Goal: Information Seeking & Learning: Learn about a topic

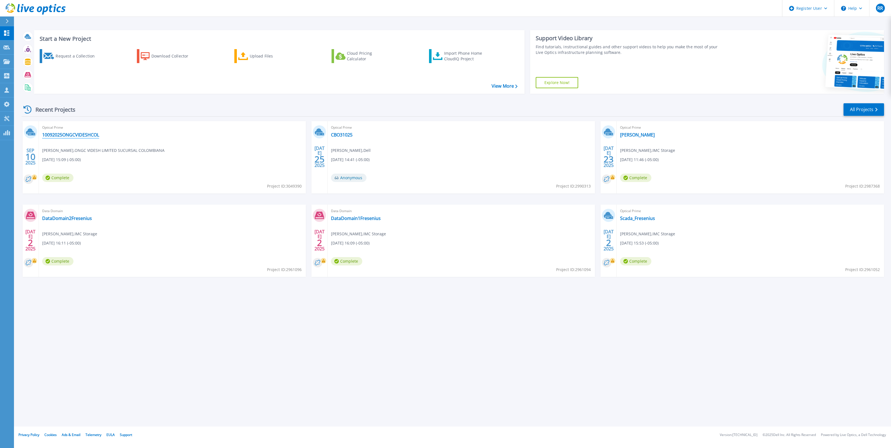
click at [73, 135] on link "10092025ONGCVIDESHCOL" at bounding box center [70, 135] width 57 height 6
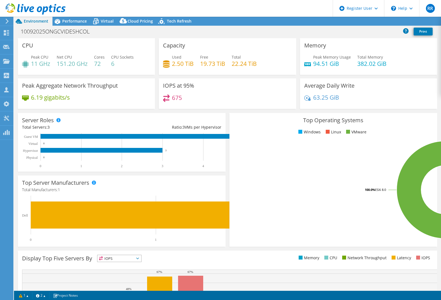
select select "USD"
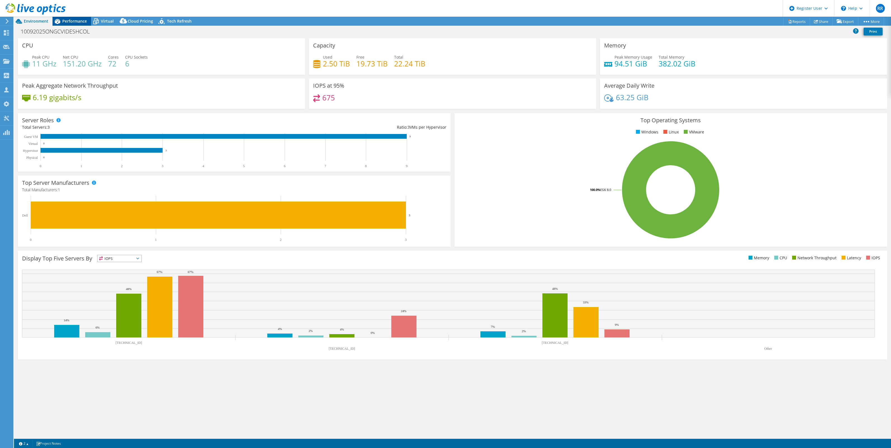
click at [69, 23] on span "Performance" at bounding box center [74, 20] width 25 height 5
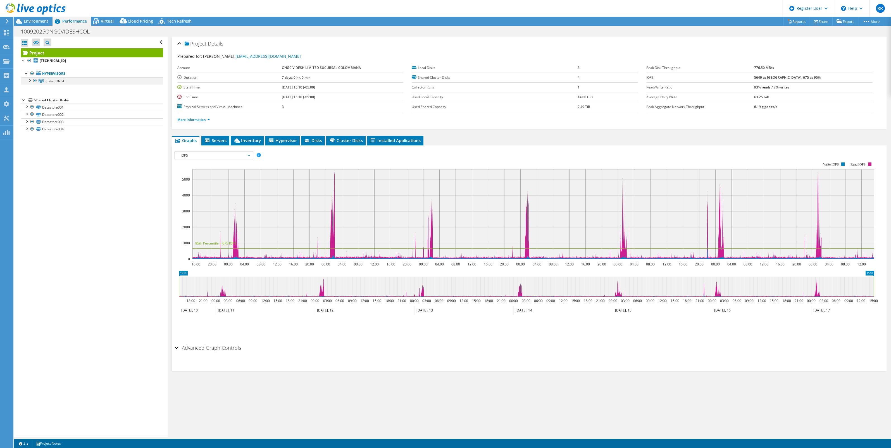
click at [30, 80] on div at bounding box center [30, 80] width 6 height 6
click at [32, 88] on div at bounding box center [32, 88] width 6 height 6
click at [32, 140] on div at bounding box center [32, 139] width 6 height 6
click at [32, 193] on div at bounding box center [32, 190] width 6 height 6
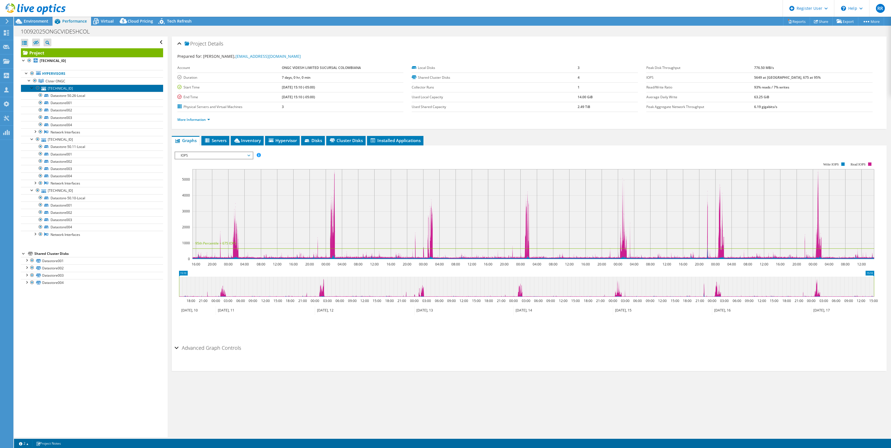
click at [61, 89] on link "[TECHNICAL_ID]" at bounding box center [92, 88] width 142 height 7
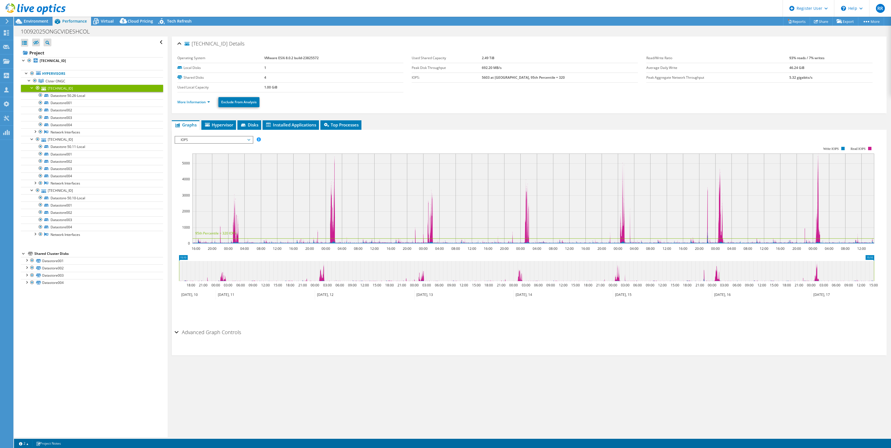
click at [31, 88] on div at bounding box center [32, 88] width 6 height 6
click at [56, 96] on link "[TECHNICAL_ID]" at bounding box center [92, 95] width 142 height 7
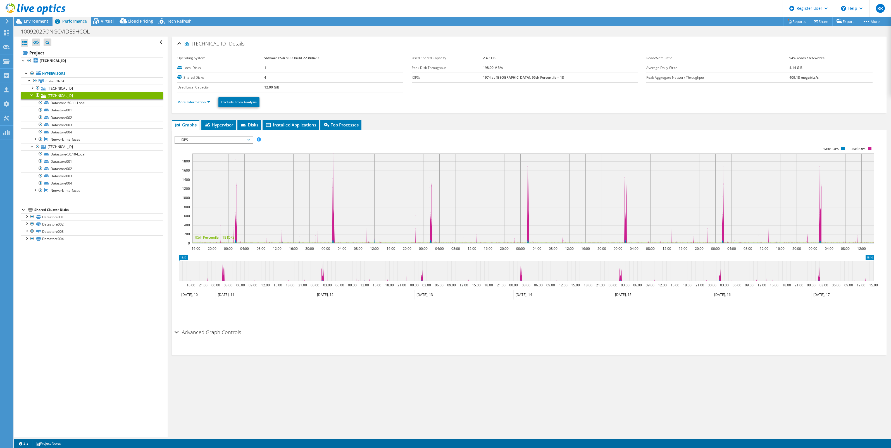
click at [31, 96] on div at bounding box center [32, 95] width 6 height 6
click at [30, 103] on div at bounding box center [32, 102] width 6 height 6
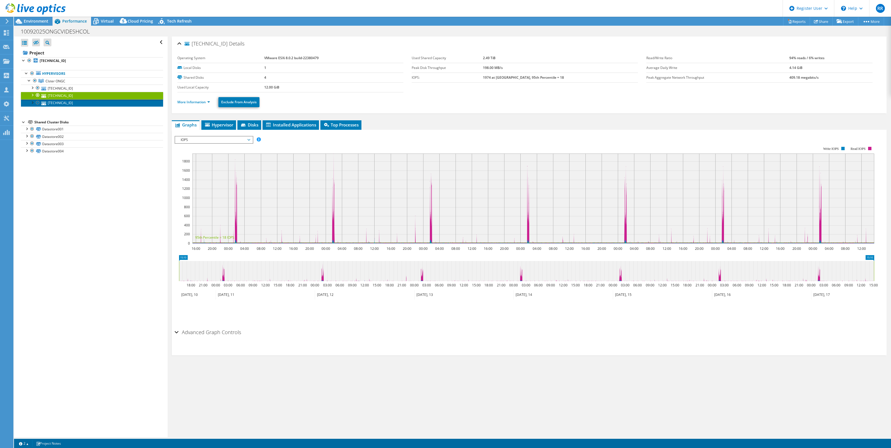
click at [62, 104] on link "[TECHNICAL_ID]" at bounding box center [92, 102] width 142 height 7
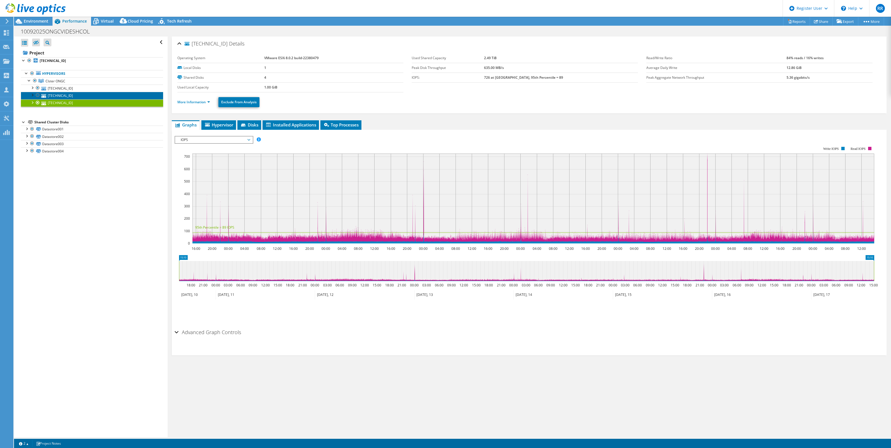
click at [61, 96] on link "[TECHNICAL_ID]" at bounding box center [92, 95] width 142 height 7
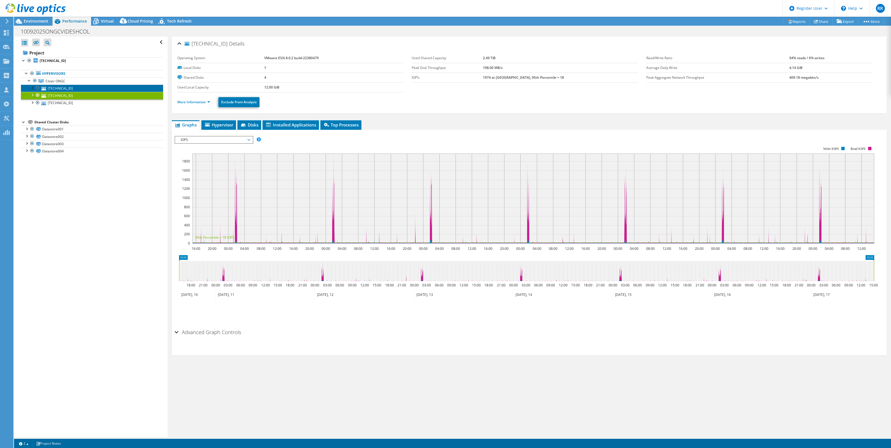
click at [60, 89] on link "[TECHNICAL_ID]" at bounding box center [92, 88] width 142 height 7
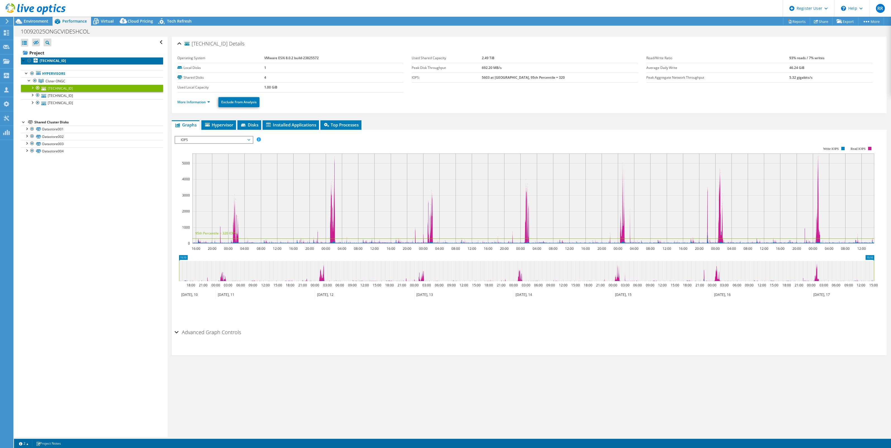
click at [49, 61] on b "[TECHNICAL_ID]" at bounding box center [53, 60] width 26 height 5
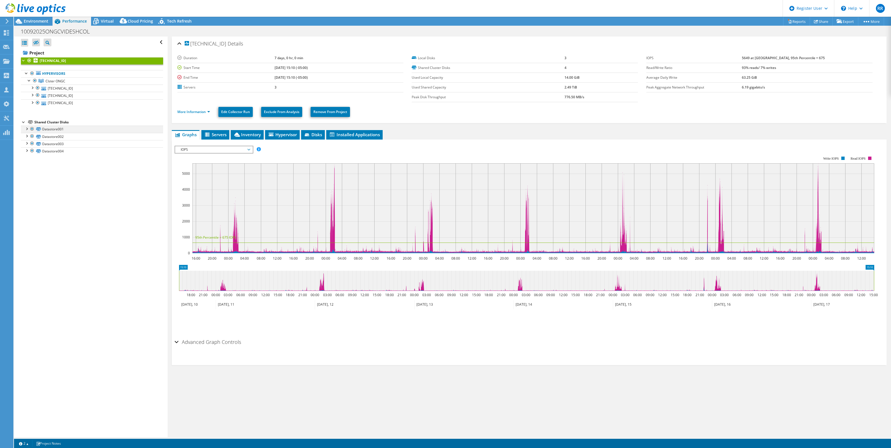
click at [26, 128] on div at bounding box center [27, 129] width 6 height 6
click at [57, 129] on link "Datastore001" at bounding box center [92, 129] width 142 height 7
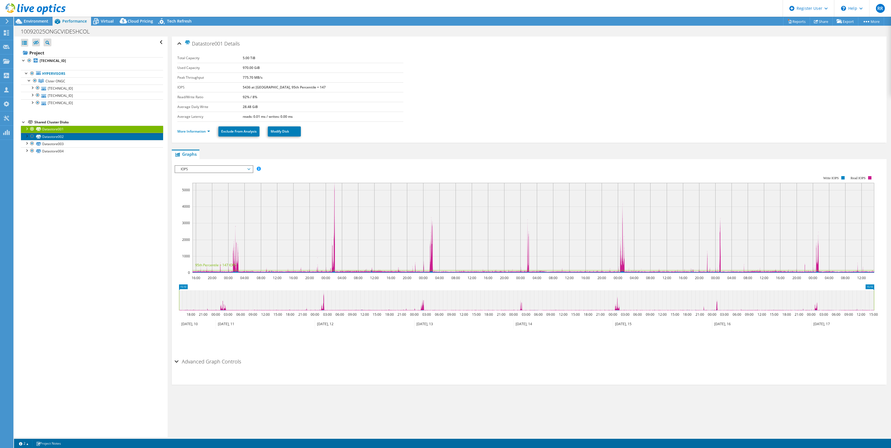
click at [54, 139] on link "Datastore002" at bounding box center [92, 136] width 142 height 7
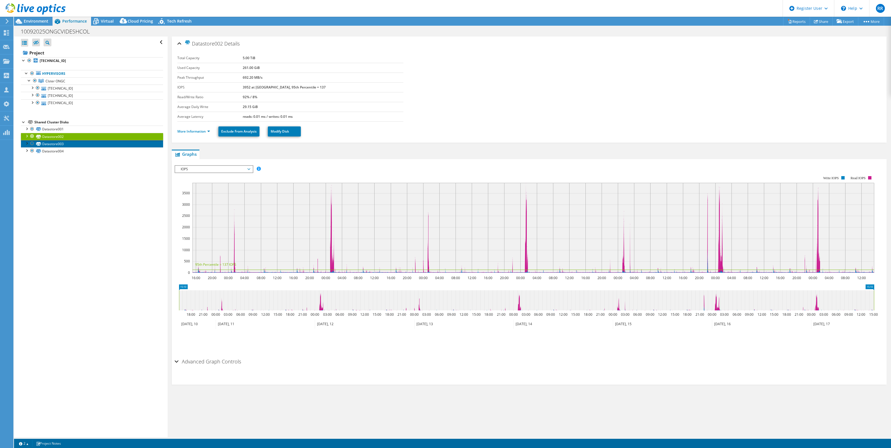
click at [62, 147] on link "Datastore003" at bounding box center [92, 143] width 142 height 7
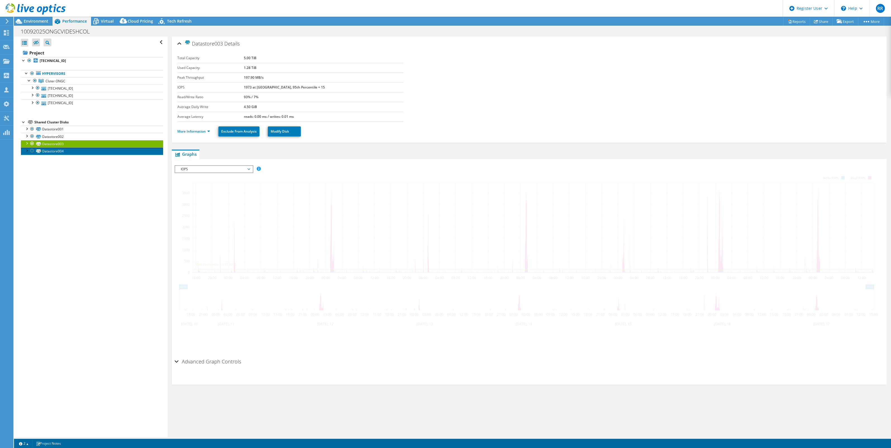
click at [60, 154] on link "Datastore004" at bounding box center [92, 150] width 142 height 7
